Goal: Information Seeking & Learning: Check status

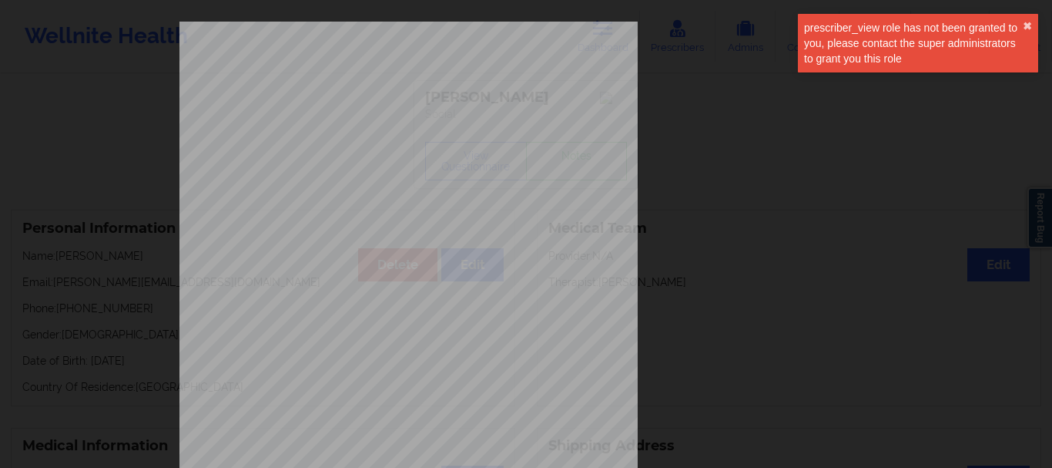
click at [1025, 19] on div "prescriber_view role has not been granted to you, please contact the super admi…" at bounding box center [918, 43] width 240 height 59
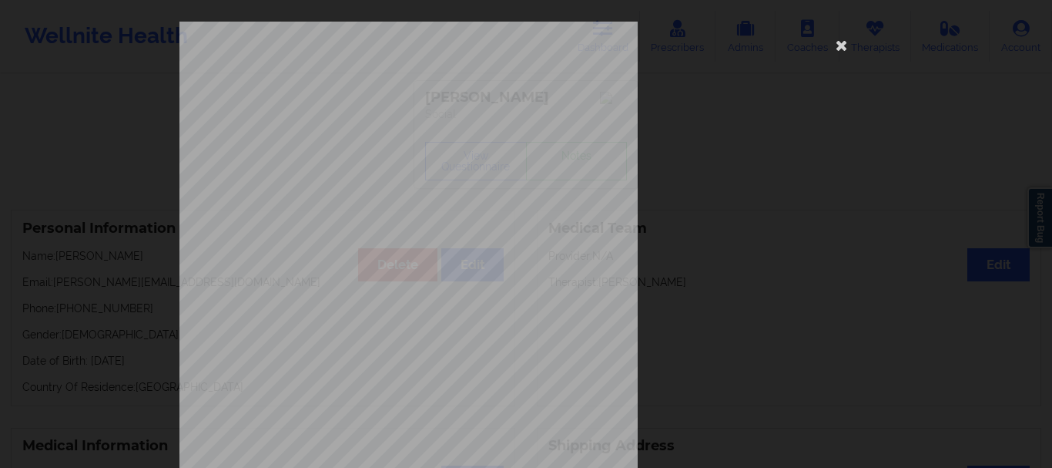
click at [808, 143] on div "[STREET_ADDRESS] What state do you live in ? [US_STATE] Full Name [PERSON_NAME]…" at bounding box center [525, 346] width 693 height 649
click at [840, 46] on icon at bounding box center [842, 44] width 25 height 25
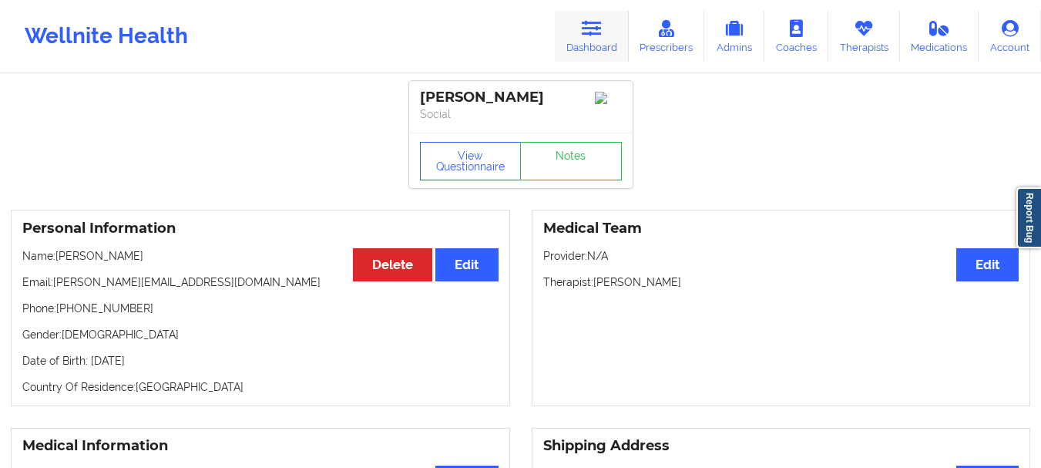
click at [585, 27] on icon at bounding box center [592, 28] width 20 height 17
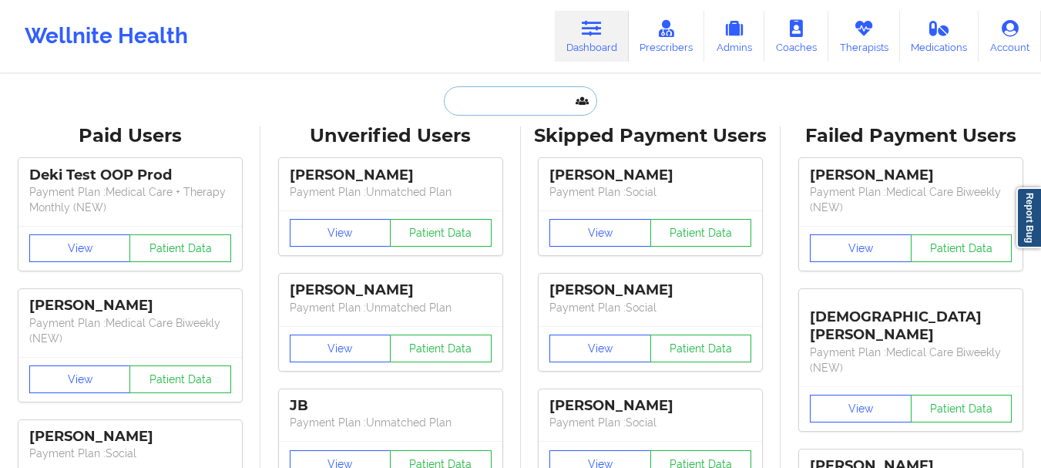
click at [531, 106] on input "text" at bounding box center [520, 100] width 153 height 29
paste input "[EMAIL_ADDRESS][DOMAIN_NAME]"
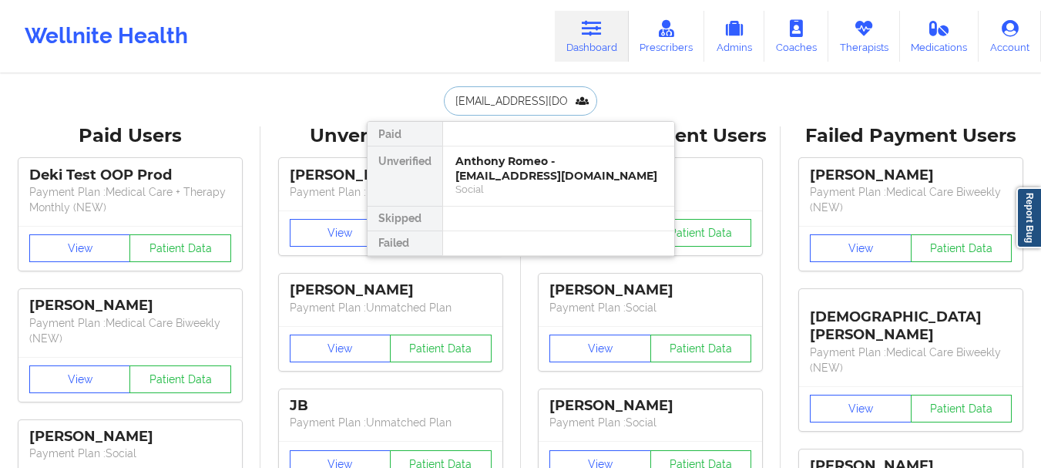
type input "[EMAIL_ADDRESS][DOMAIN_NAME]"
click at [530, 156] on div "[PERSON_NAME] - [EMAIL_ADDRESS][DOMAIN_NAME]" at bounding box center [558, 168] width 206 height 29
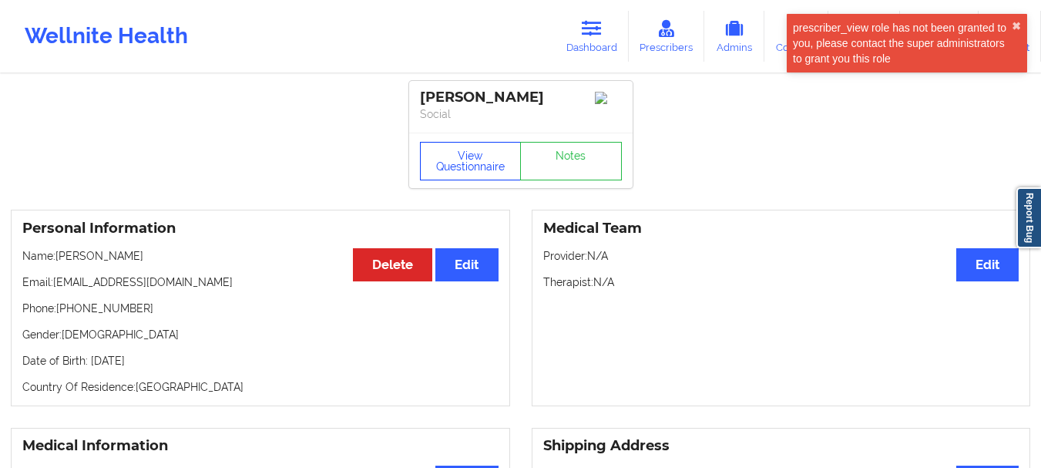
click at [462, 163] on button "View Questionnaire" at bounding box center [471, 161] width 102 height 39
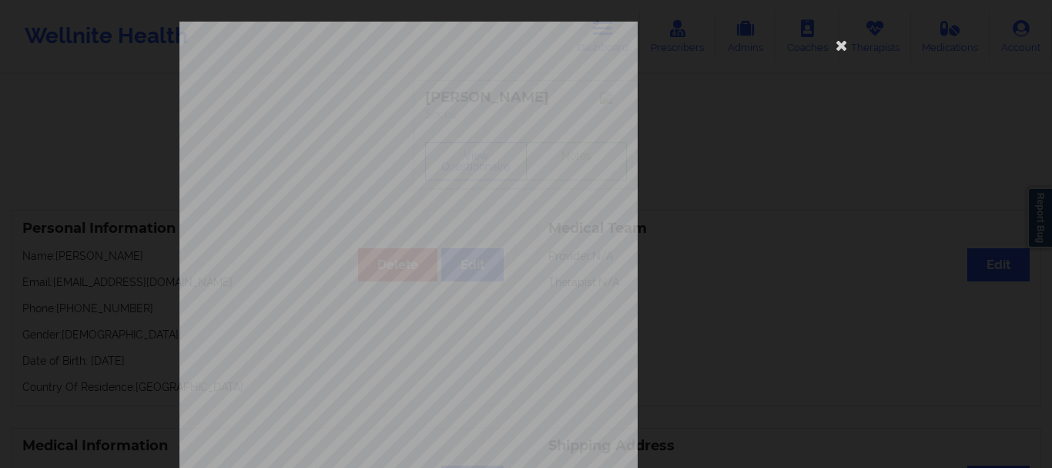
scroll to position [267, 0]
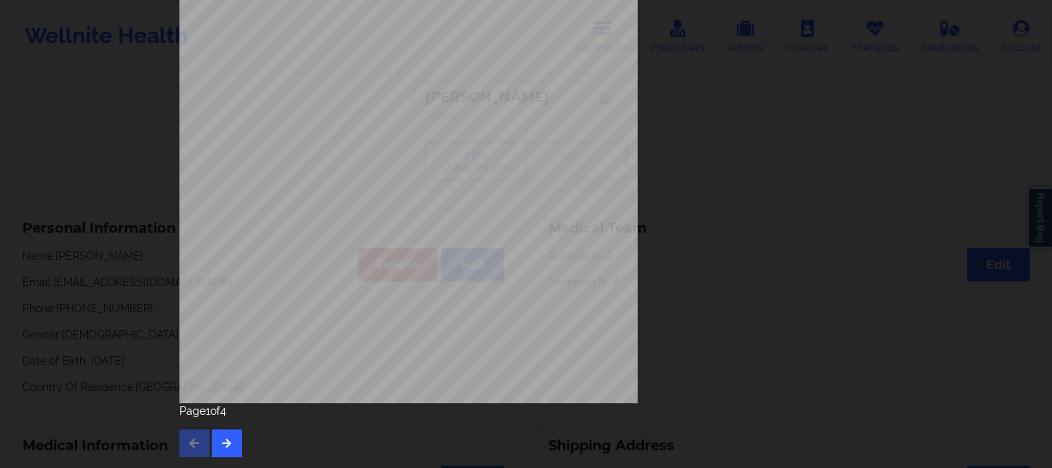
click at [242, 443] on div "Page 1 of 4" at bounding box center [525, 430] width 693 height 54
click at [230, 444] on button "button" at bounding box center [227, 443] width 30 height 28
click at [230, 451] on button "button" at bounding box center [227, 443] width 30 height 28
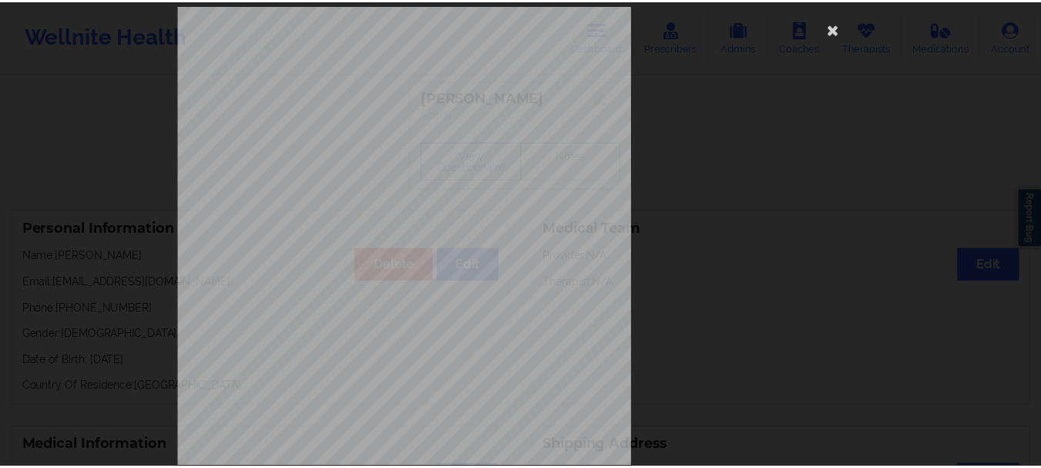
scroll to position [0, 0]
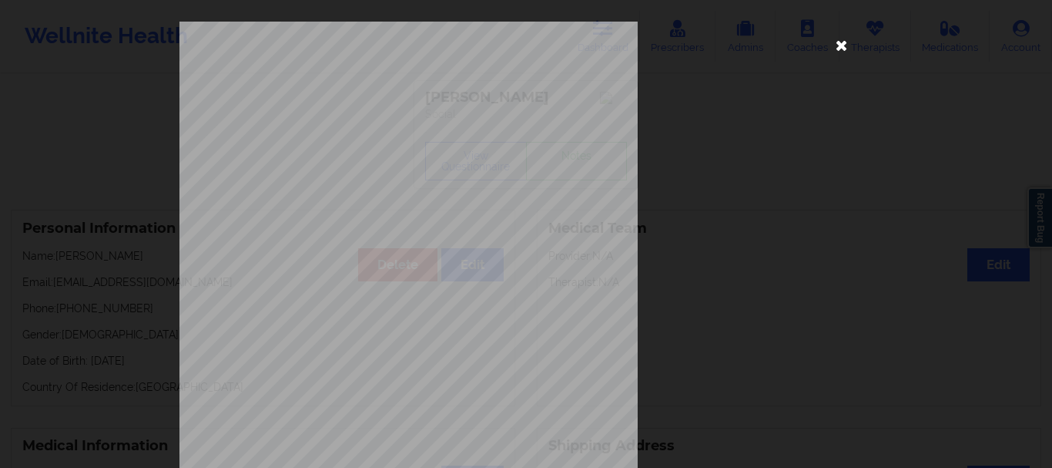
click at [841, 42] on icon at bounding box center [842, 44] width 25 height 25
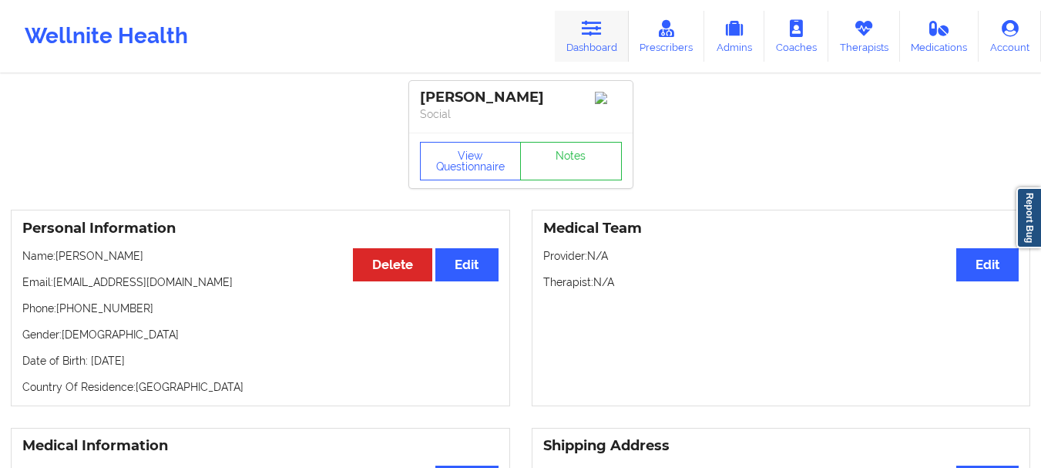
click at [615, 21] on link "Dashboard" at bounding box center [592, 36] width 74 height 51
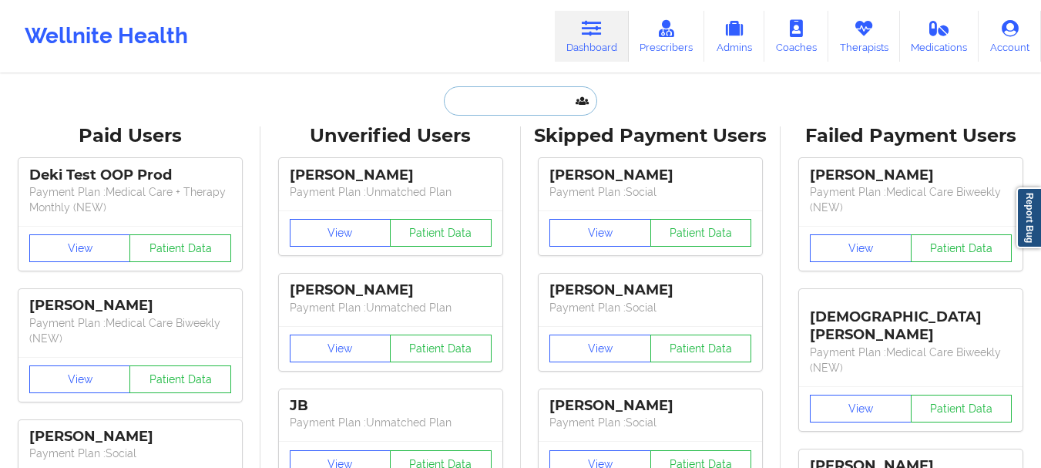
drag, startPoint x: 526, startPoint y: 101, endPoint x: 535, endPoint y: 89, distance: 14.3
click at [526, 99] on input "text" at bounding box center [520, 100] width 153 height 29
paste input "[EMAIL_ADDRESS][DOMAIN_NAME]"
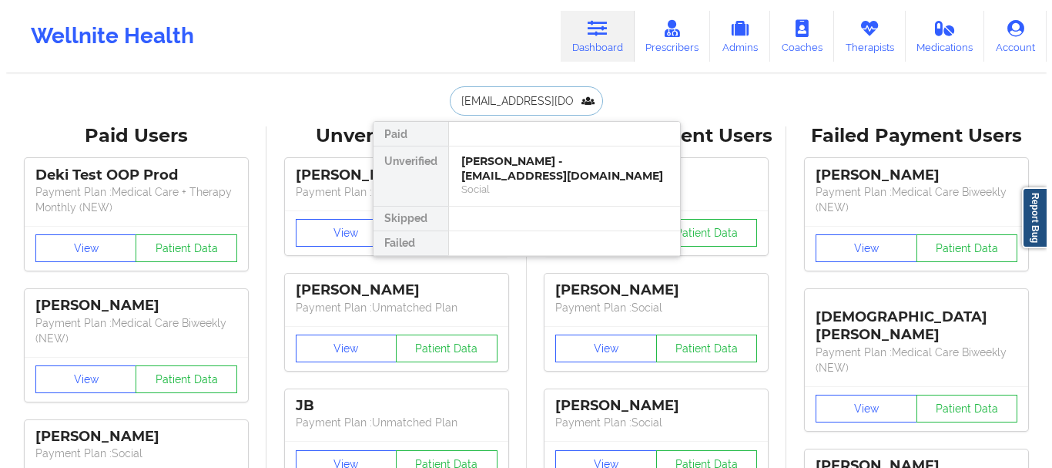
scroll to position [0, 8]
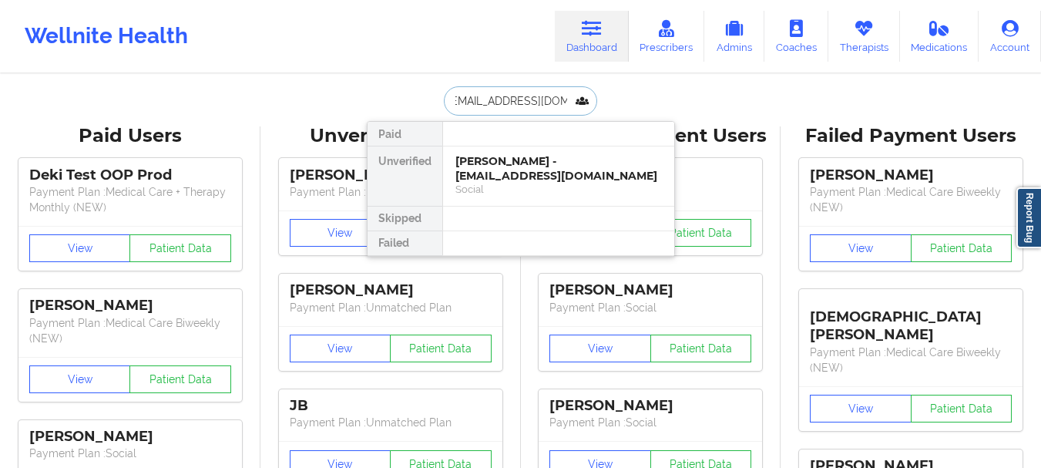
type input "[EMAIL_ADDRESS][DOMAIN_NAME]"
click at [565, 186] on div "Social" at bounding box center [558, 189] width 206 height 13
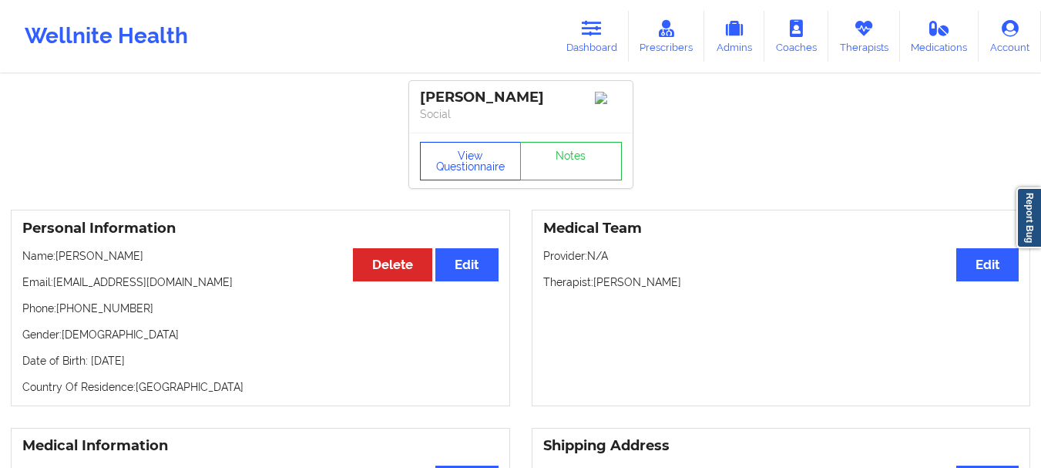
click at [485, 176] on button "View Questionnaire" at bounding box center [471, 161] width 102 height 39
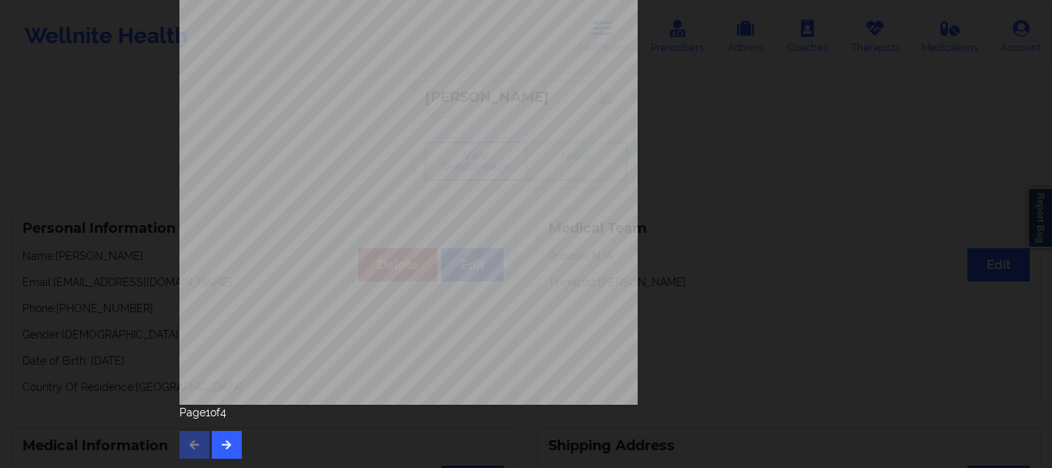
scroll to position [267, 0]
click at [228, 451] on button "button" at bounding box center [227, 443] width 30 height 28
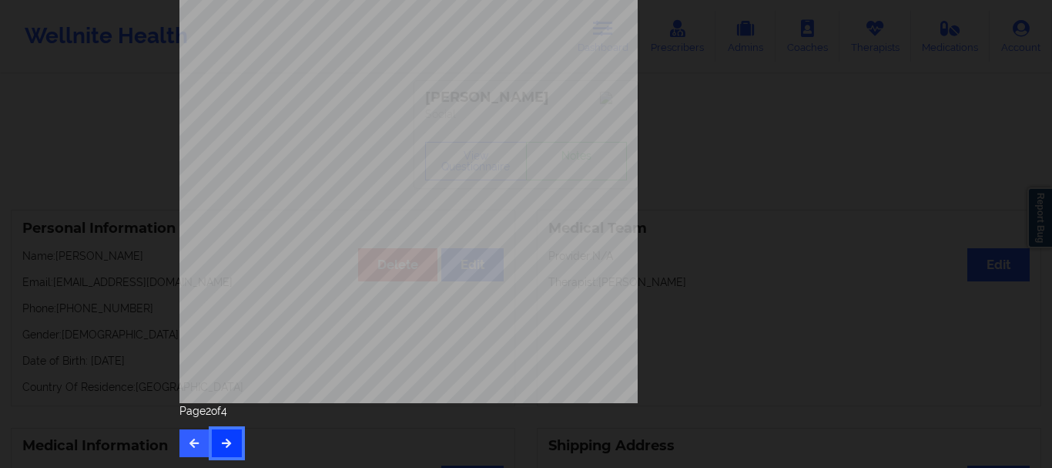
click at [234, 441] on button "button" at bounding box center [227, 443] width 30 height 28
click at [198, 445] on button "button" at bounding box center [194, 443] width 30 height 28
click at [196, 445] on icon "button" at bounding box center [194, 442] width 13 height 9
